Goal: Book appointment/travel/reservation

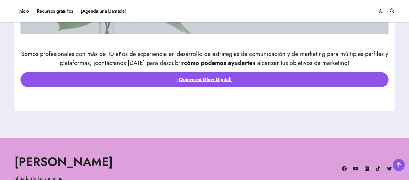
scroll to position [2041, 0]
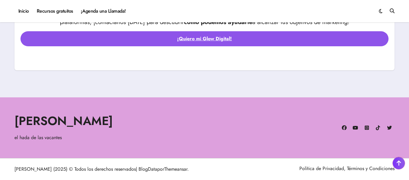
click at [395, 166] on link at bounding box center [399, 163] width 12 height 12
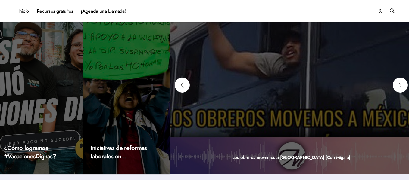
scroll to position [0, 0]
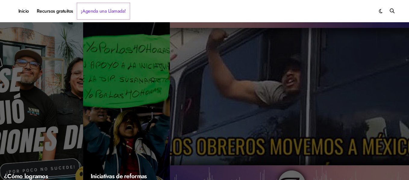
click at [92, 11] on link "¡Agenda una Llamada!" at bounding box center [103, 11] width 53 height 16
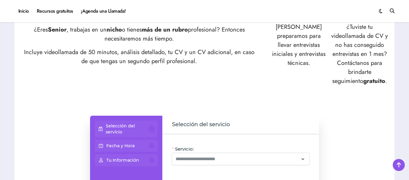
scroll to position [361, 0]
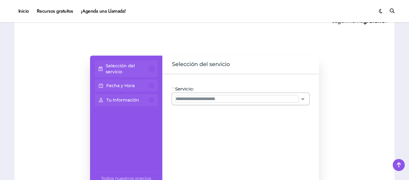
click at [200, 98] on input "Servicio:" at bounding box center [237, 98] width 123 height 7
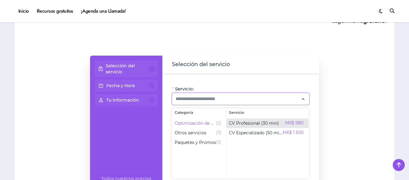
click at [232, 120] on span "CV Profesional (30 min)" at bounding box center [254, 123] width 50 height 6
type input "**********"
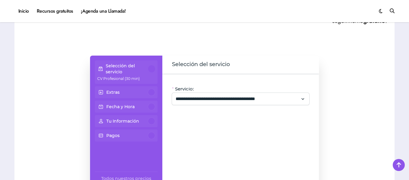
click at [139, 92] on div "Extras" at bounding box center [126, 92] width 58 height 7
click at [149, 93] on div at bounding box center [151, 92] width 7 height 7
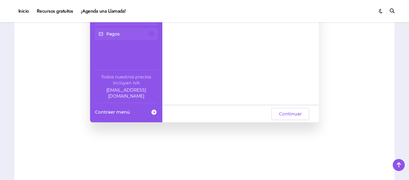
scroll to position [482, 0]
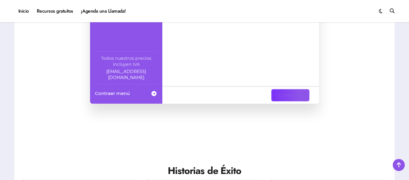
click at [288, 95] on span "Continuar" at bounding box center [290, 95] width 23 height 7
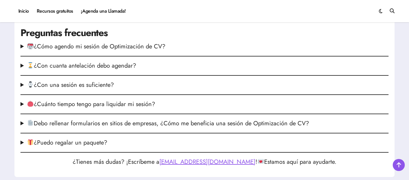
scroll to position [843, 0]
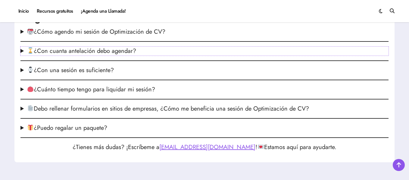
click at [23, 56] on summary "¿Con cuanta antelación debo agendar?" at bounding box center [204, 51] width 368 height 9
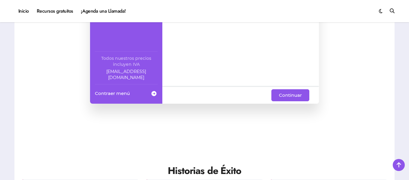
scroll to position [391, 0]
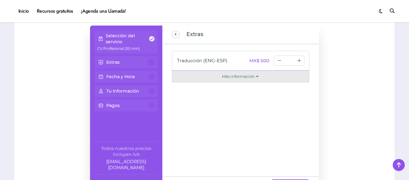
click at [222, 76] on span "Más información" at bounding box center [238, 76] width 33 height 6
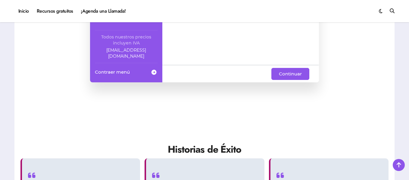
scroll to position [512, 0]
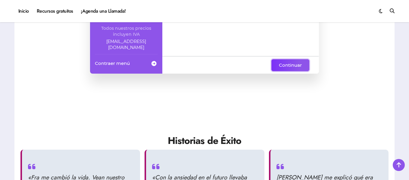
click at [307, 64] on button "Continuar" at bounding box center [290, 65] width 38 height 12
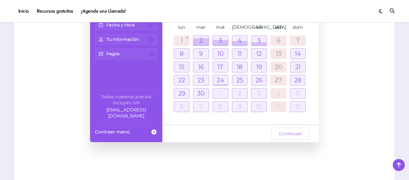
scroll to position [391, 0]
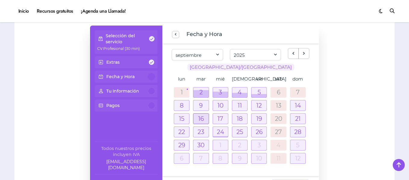
click at [196, 120] on div at bounding box center [200, 119] width 15 height 10
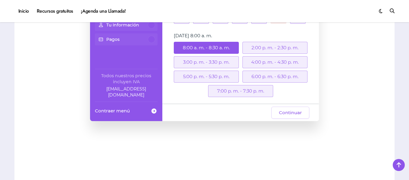
scroll to position [482, 0]
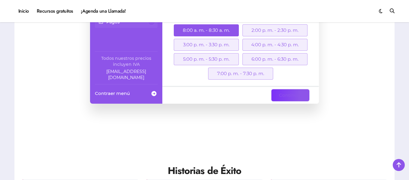
click at [282, 96] on span "Continuar" at bounding box center [290, 95] width 23 height 7
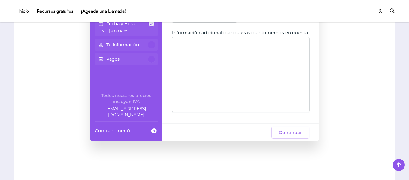
scroll to position [452, 0]
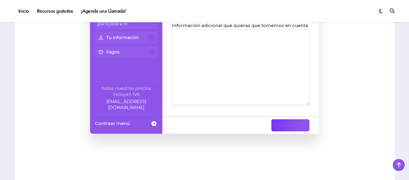
click at [282, 127] on span "Continuar" at bounding box center [290, 125] width 23 height 7
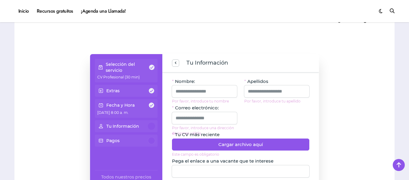
scroll to position [361, 0]
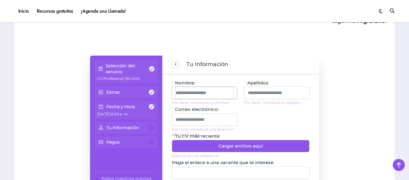
click at [201, 93] on input "Nombre:" at bounding box center [205, 93] width 58 height 12
type input "****"
type input "**********"
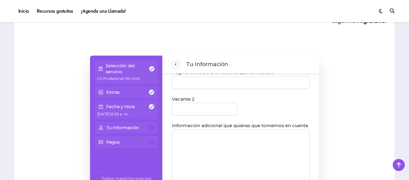
scroll to position [0, 0]
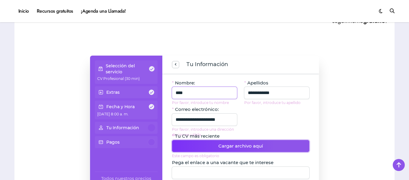
click at [235, 141] on button "Cargar archivo aquí" at bounding box center [240, 146] width 137 height 12
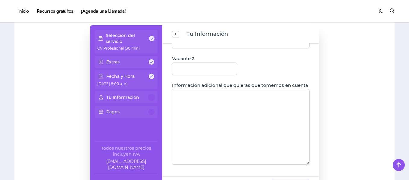
scroll to position [482, 0]
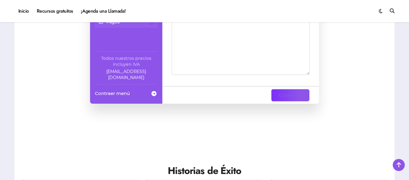
click at [306, 94] on button "Continuar" at bounding box center [290, 95] width 38 height 12
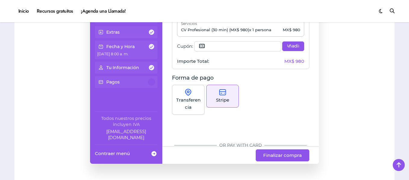
scroll to position [0, 0]
